Goal: Task Accomplishment & Management: Manage account settings

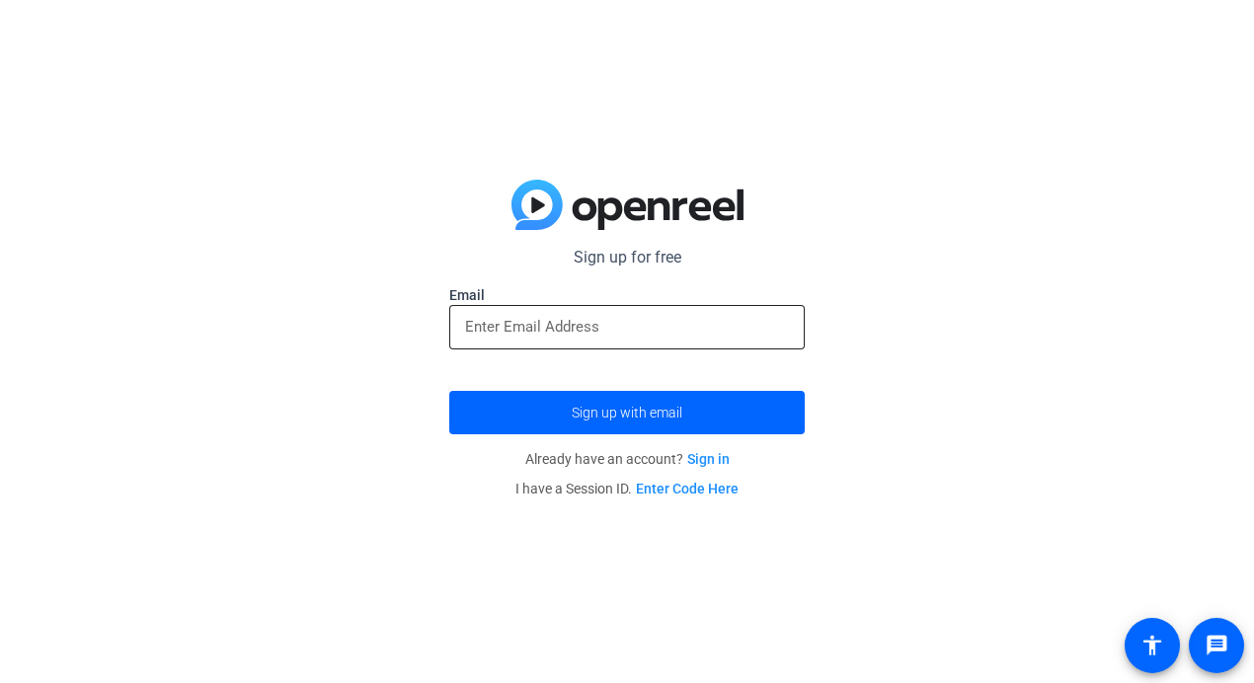
click at [488, 317] on input "email" at bounding box center [627, 327] width 324 height 24
type input "[PERSON_NAME][EMAIL_ADDRESS]"
drag, startPoint x: 573, startPoint y: 426, endPoint x: 306, endPoint y: 438, distance: 266.9
click at [306, 438] on div "Sign up for free Email [PERSON_NAME][EMAIL_ADDRESS] Sign up with email Already …" at bounding box center [627, 341] width 1254 height 683
click at [705, 468] on p "Already have an account? Sign in" at bounding box center [627, 459] width 356 height 30
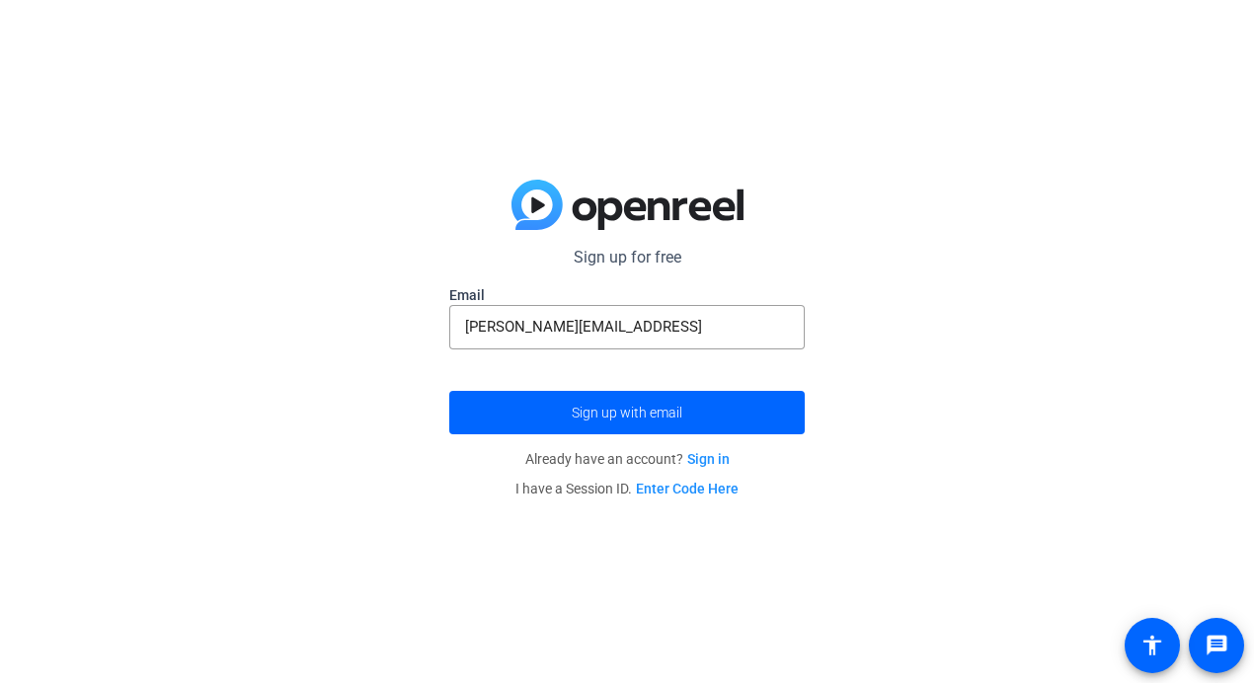
click at [706, 466] on link "Sign in" at bounding box center [708, 459] width 42 height 16
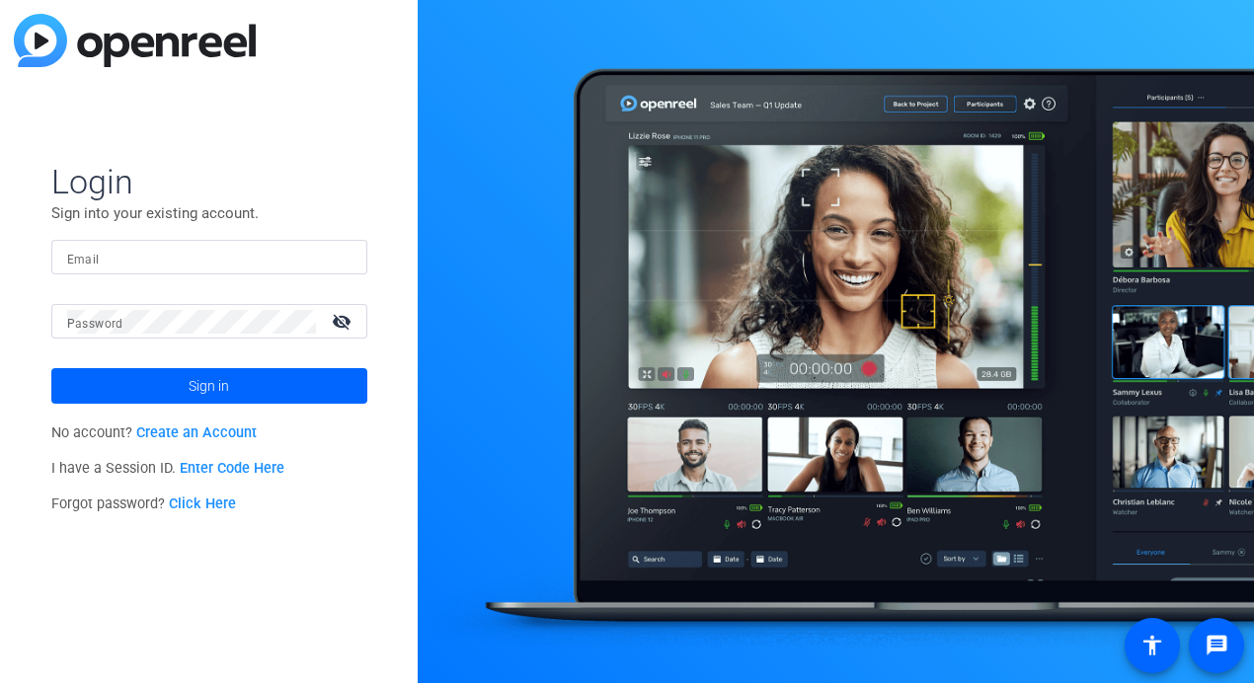
type input "[PERSON_NAME][EMAIL_ADDRESS]"
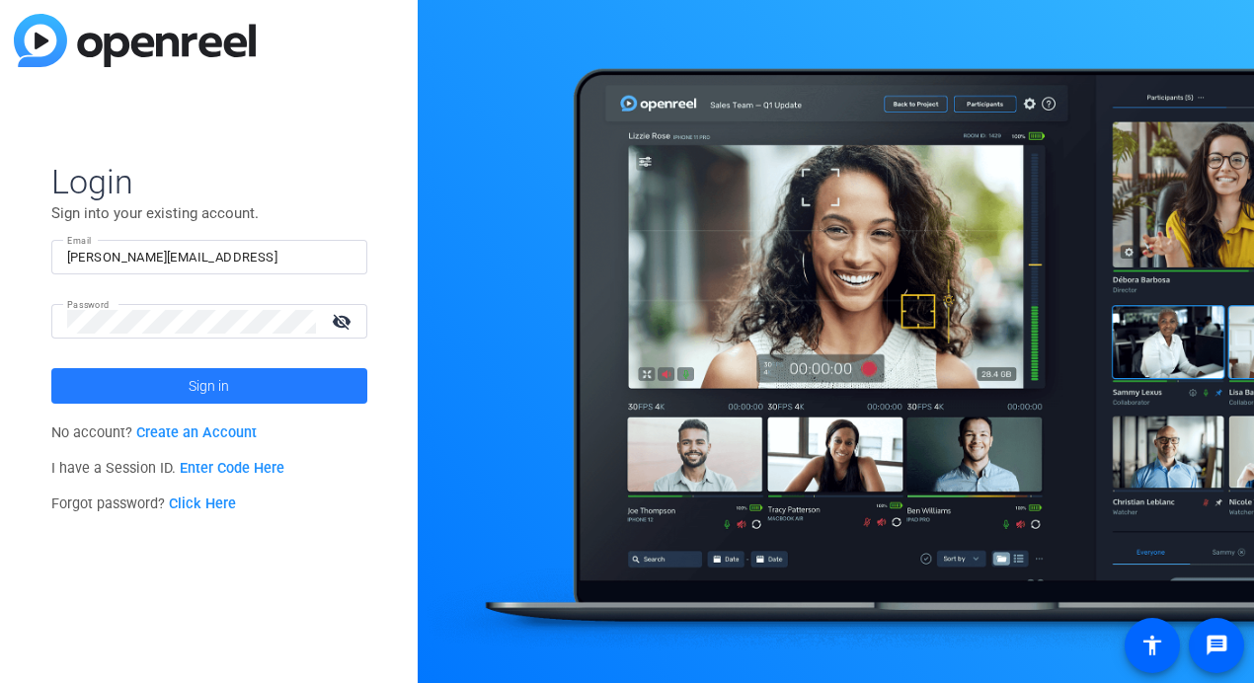
click at [285, 389] on span at bounding box center [209, 385] width 316 height 47
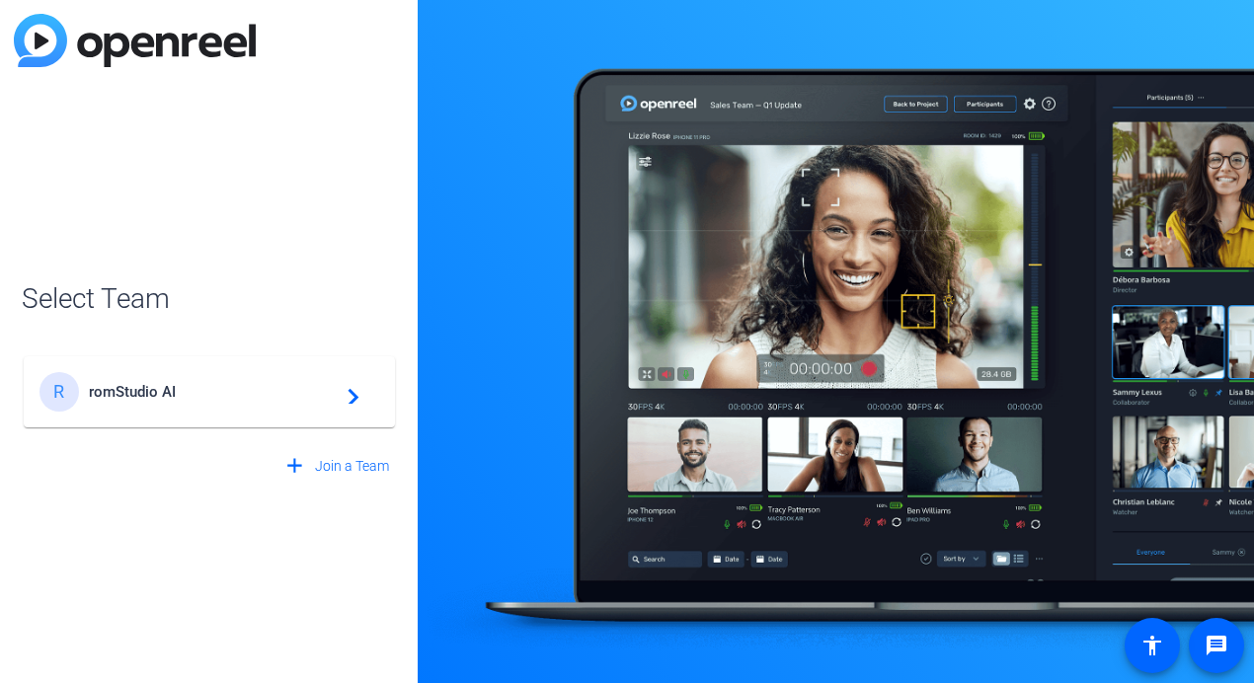
click at [293, 391] on span "romStudio AI" at bounding box center [212, 392] width 247 height 18
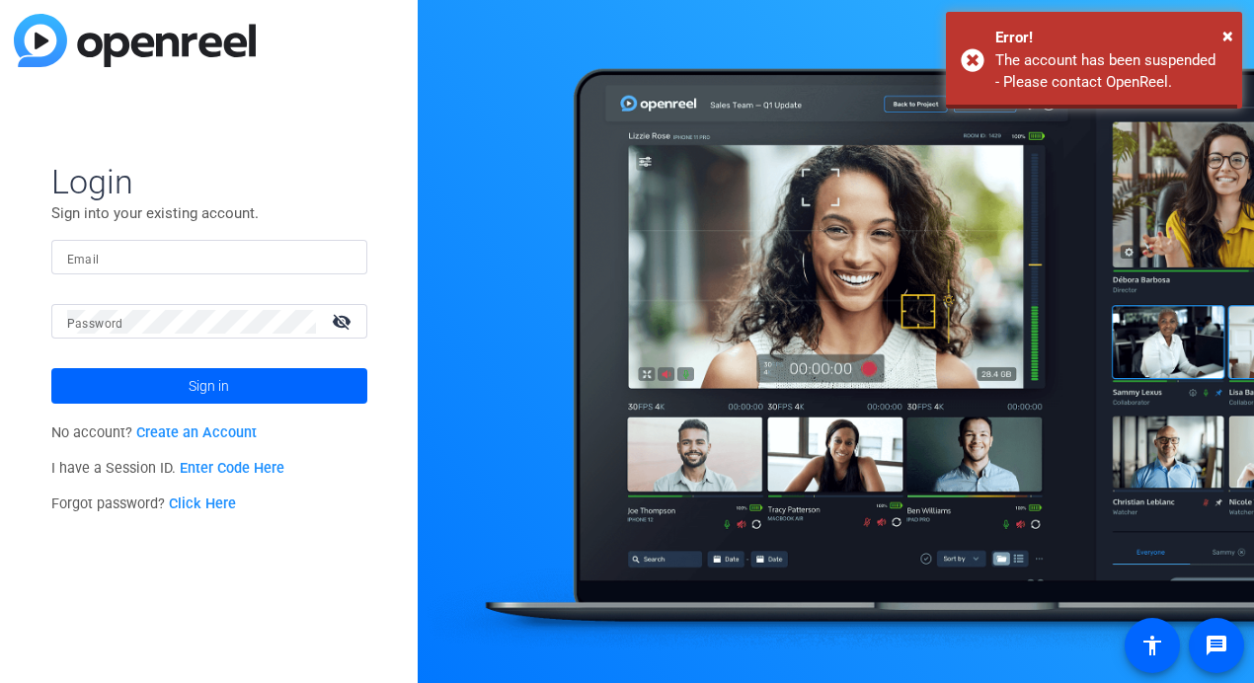
type input "[PERSON_NAME][EMAIL_ADDRESS]"
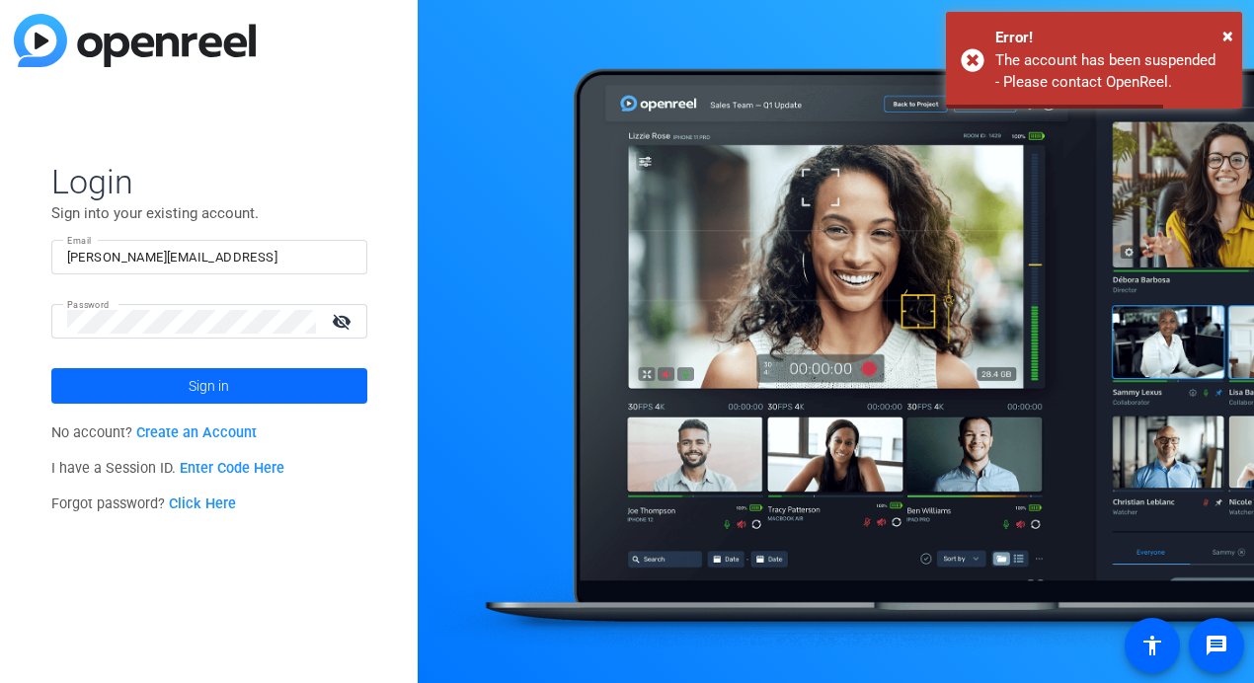
click at [294, 391] on span at bounding box center [209, 385] width 316 height 47
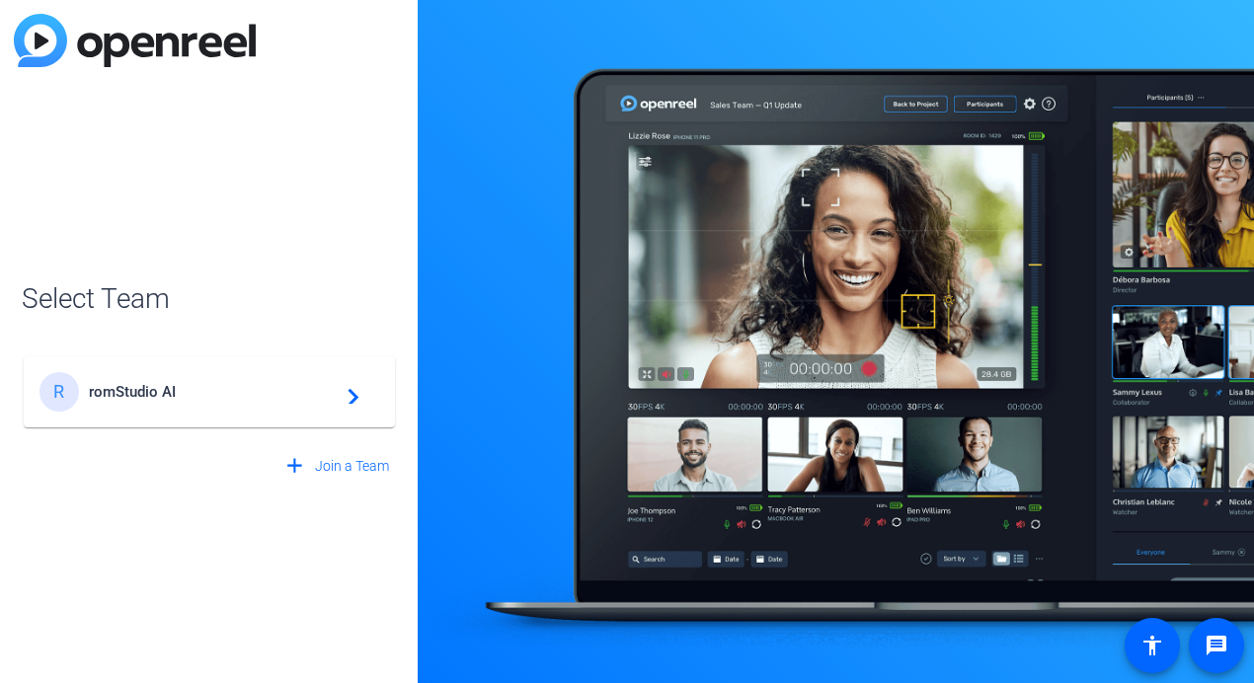
click at [349, 399] on mat-icon "navigate_next" at bounding box center [348, 392] width 24 height 24
